Goal: Check status

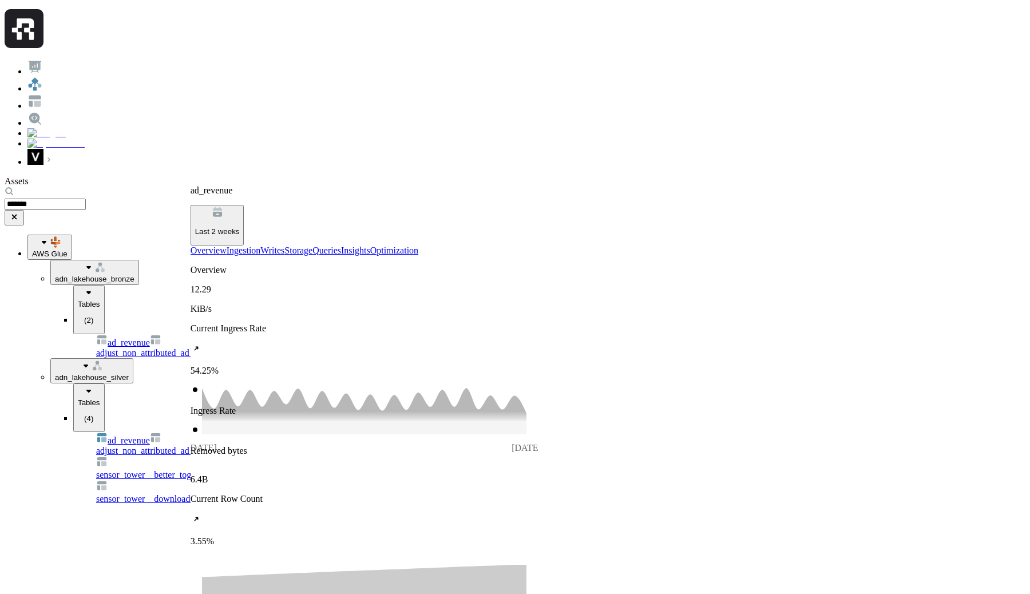
click at [240, 227] on p "Last 2 weeks" at bounding box center [217, 231] width 45 height 9
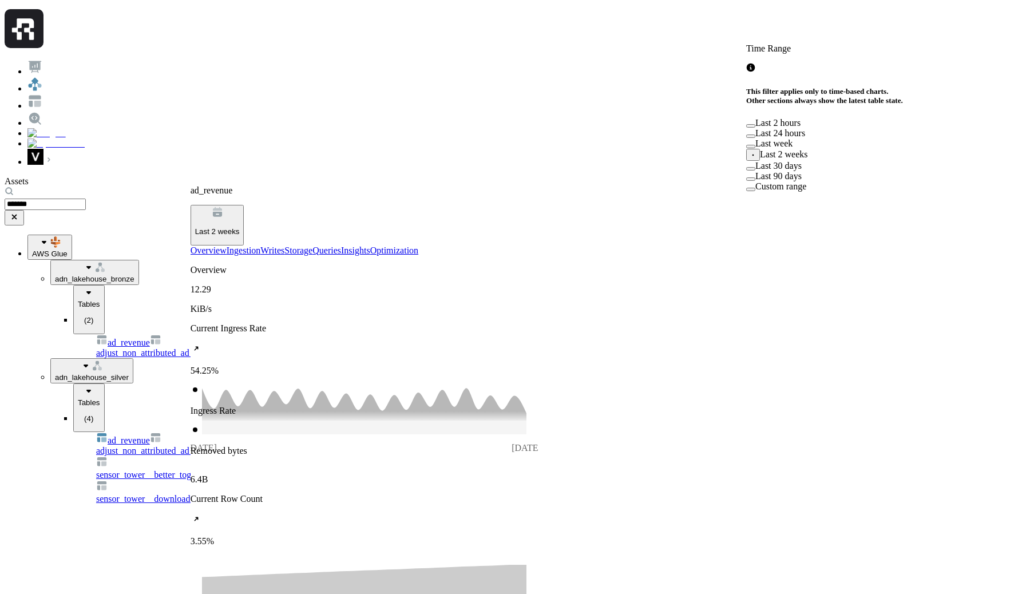
click at [802, 181] on label "Last 90 days" at bounding box center [778, 176] width 46 height 10
click at [755, 181] on button "Last 90 days" at bounding box center [750, 178] width 9 height 3
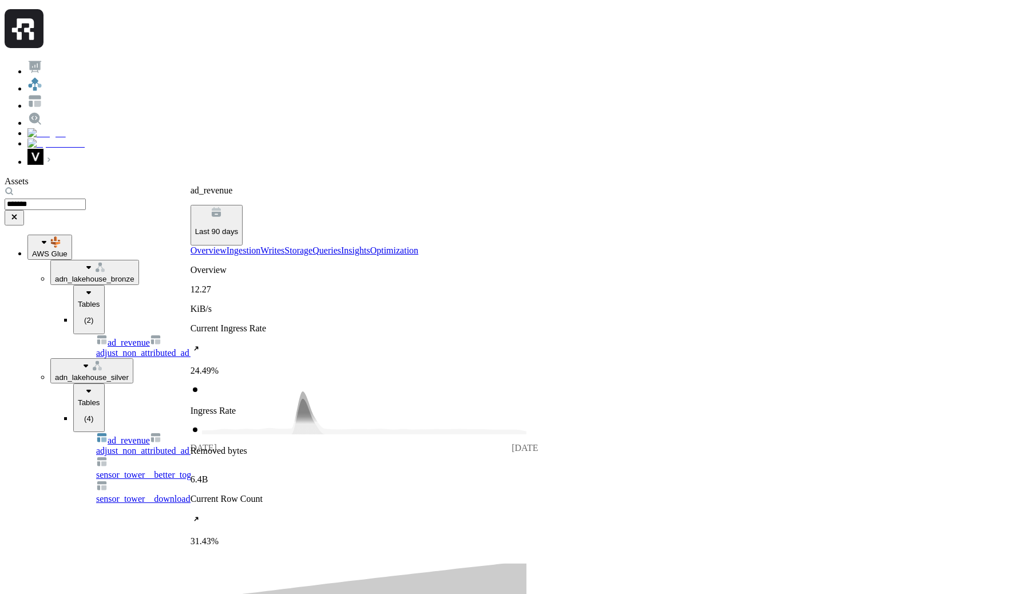
scroll to position [493, 0]
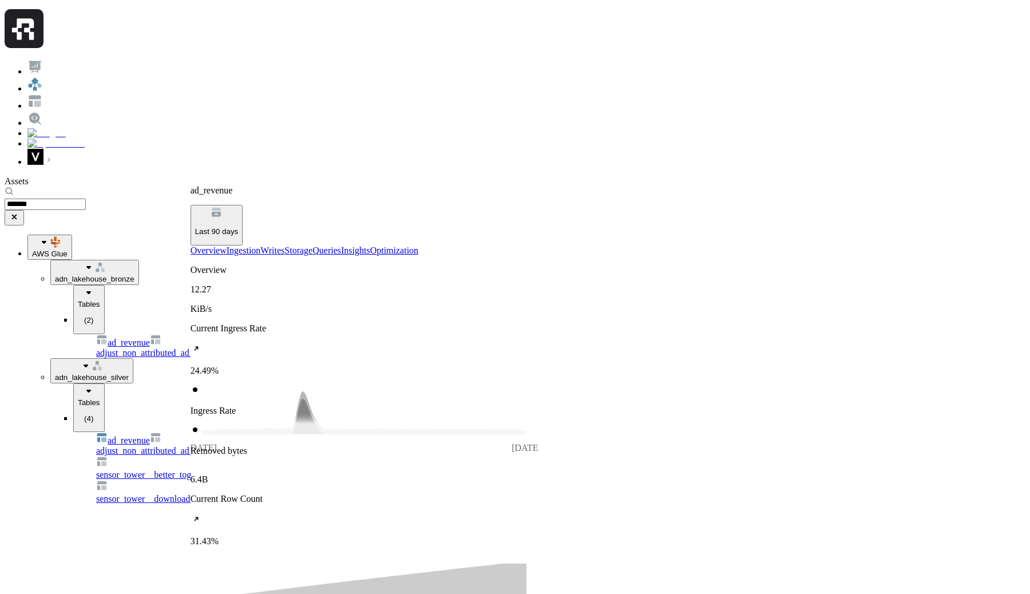
scroll to position [0, 0]
click at [239, 227] on p "Last 90 days" at bounding box center [216, 231] width 43 height 9
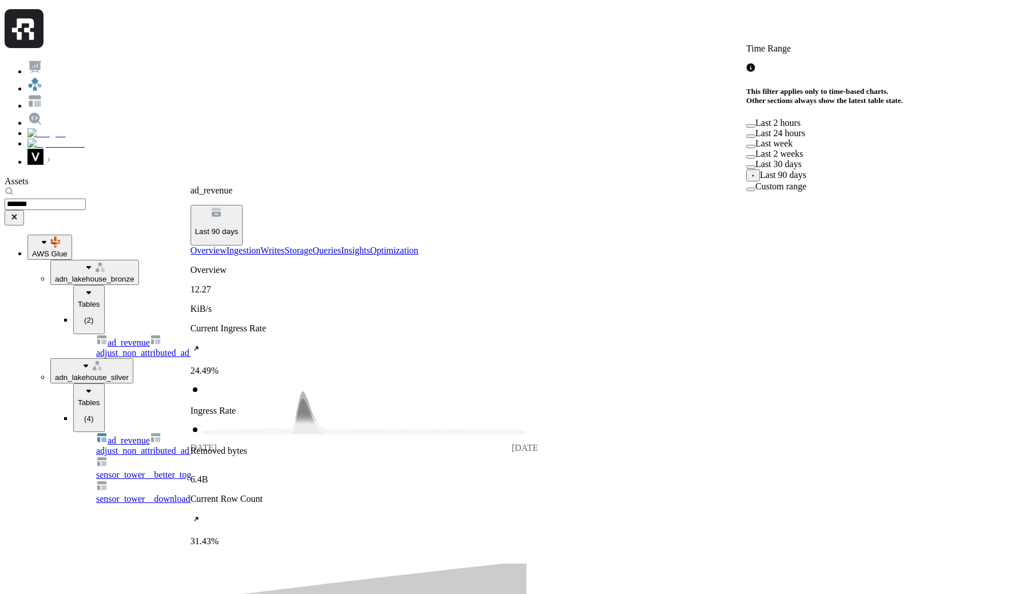
click at [798, 159] on label "Last 2 weeks" at bounding box center [779, 154] width 48 height 10
click at [755, 159] on button "Last 2 weeks" at bounding box center [750, 156] width 9 height 3
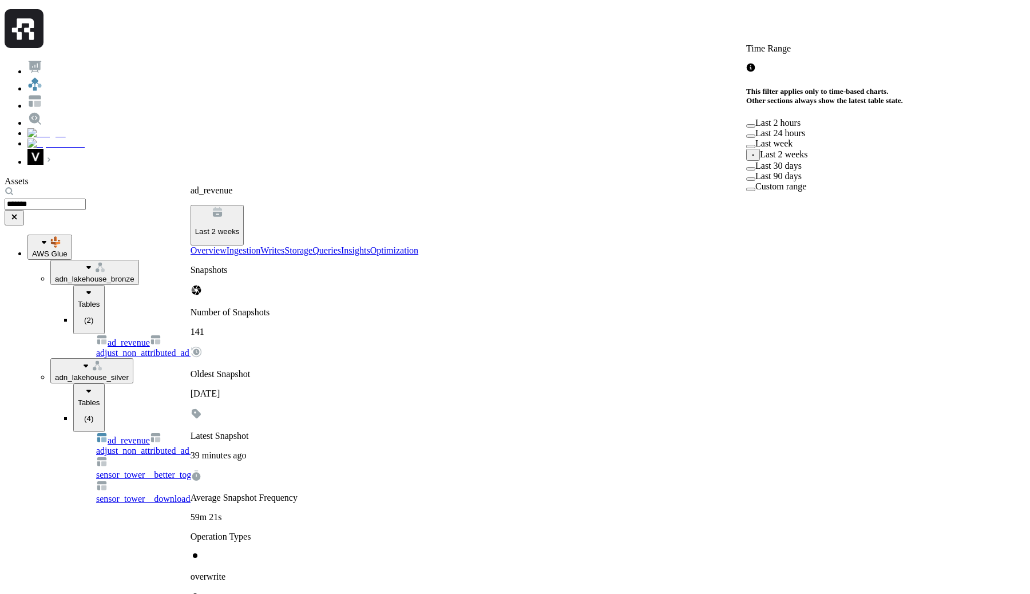
click at [684, 185] on div "ad_revenue Last 2 weeks Overview Ingestion Writes Storage Queries Insights Opti…" at bounding box center [608, 502] width 835 height 634
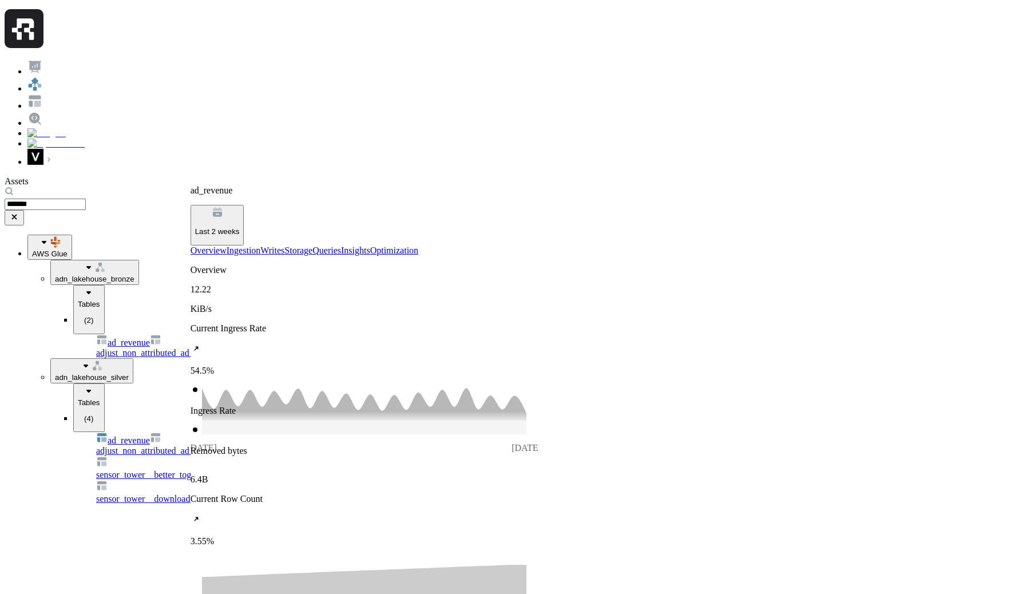
click at [244, 205] on button "Last 2 weeks" at bounding box center [218, 225] width 54 height 41
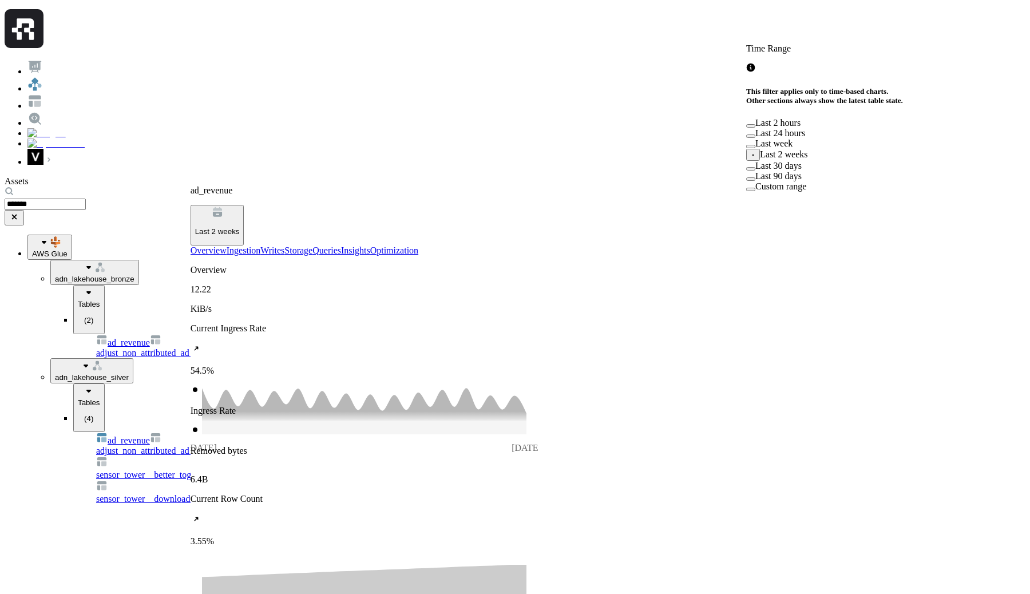
click at [793, 148] on label "Last week" at bounding box center [773, 144] width 37 height 10
click at [755, 148] on button "Last week" at bounding box center [750, 146] width 9 height 3
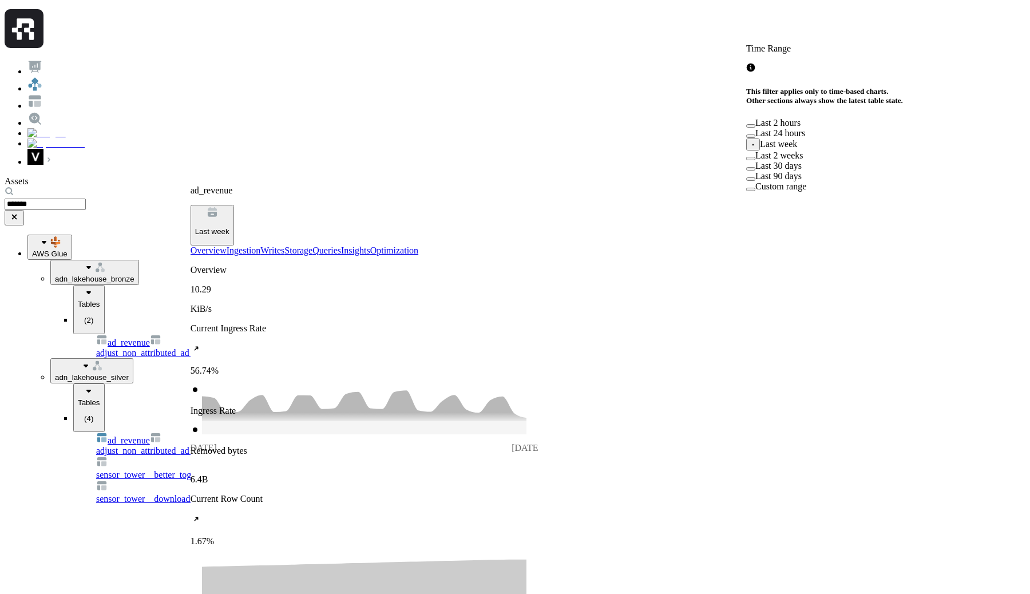
click at [553, 185] on div "ad_revenue Last week" at bounding box center [608, 215] width 835 height 60
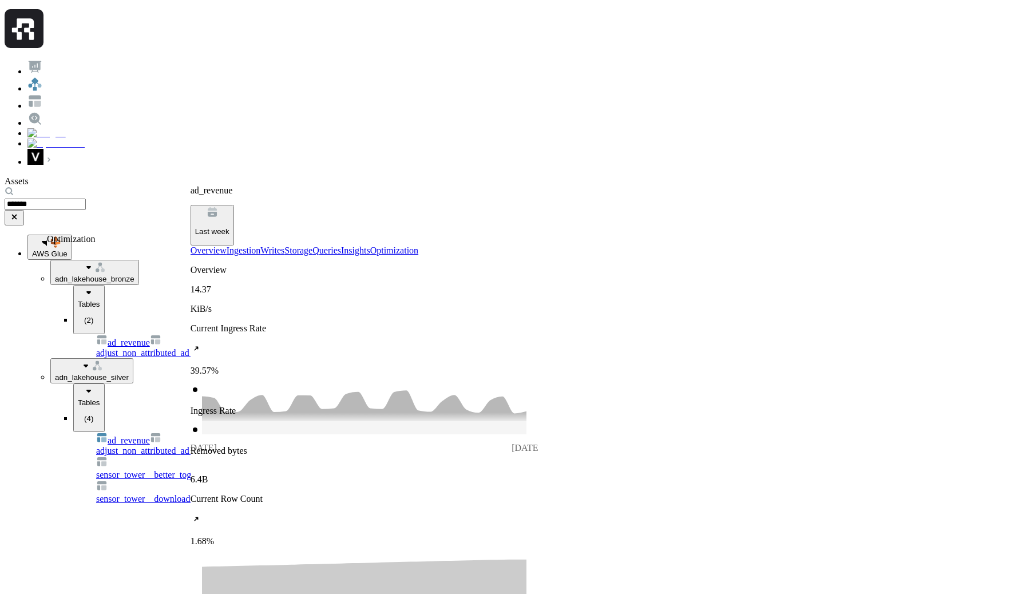
click at [15, 571] on html "Assets ******* AWS Glue adn_lakehouse_bronze Tables ( 2 ) ad_reve nue adjust_no…" at bounding box center [515, 605] width 1030 height 1210
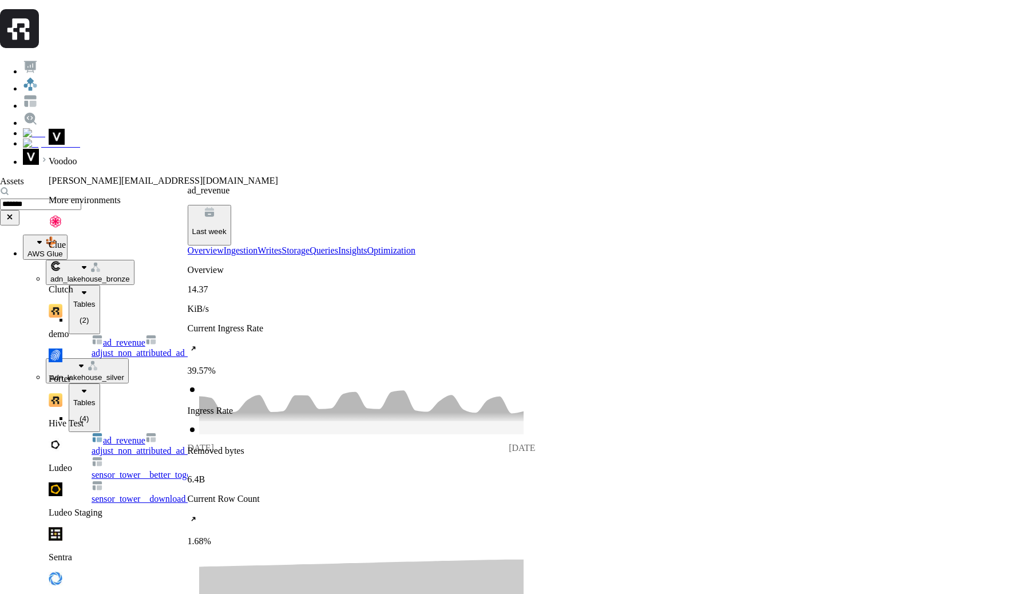
click at [139, 438] on div "Ludeo" at bounding box center [163, 455] width 229 height 35
